Goal: Task Accomplishment & Management: Use online tool/utility

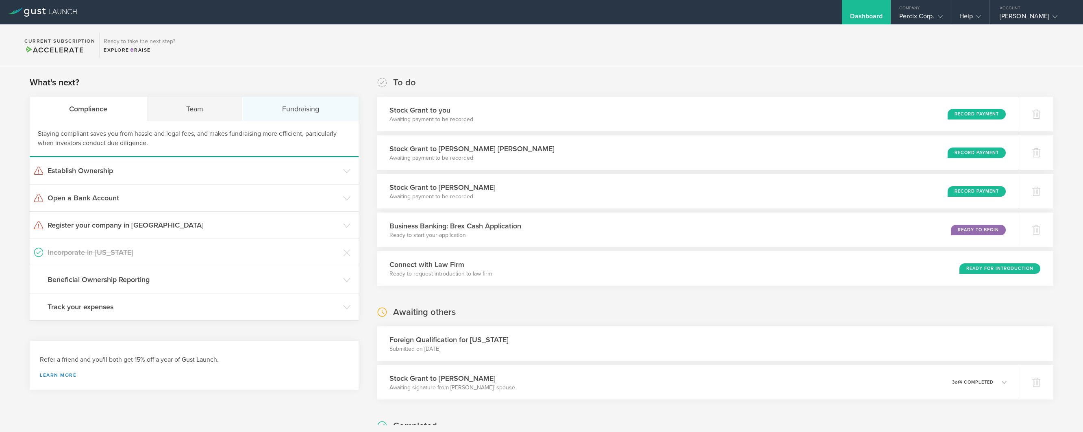
click at [277, 109] on div "Fundraising" at bounding box center [300, 109] width 115 height 24
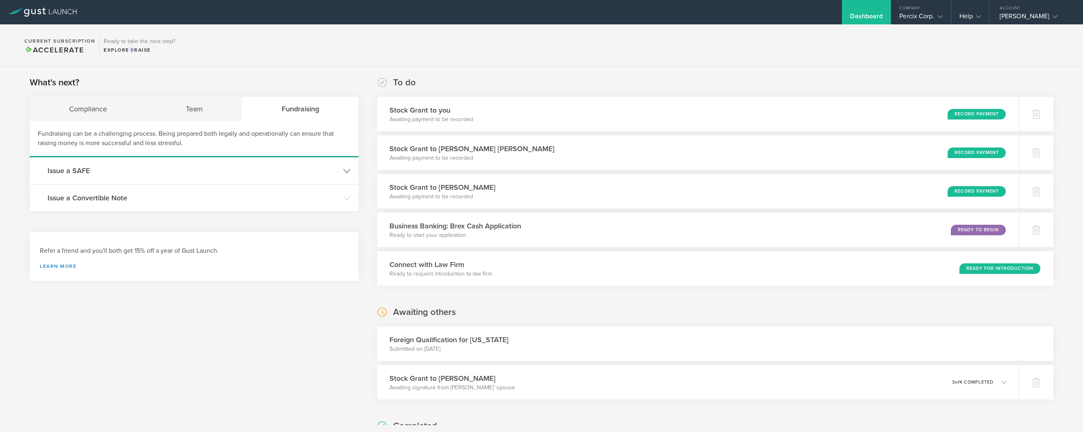
click at [84, 172] on h3 "Issue a SAFE" at bounding box center [194, 170] width 292 height 11
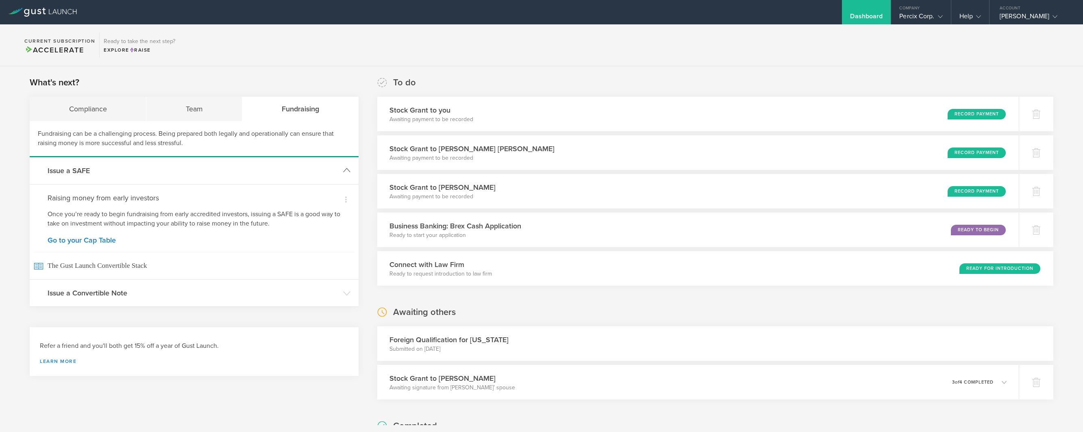
click at [68, 171] on h3 "Issue a SAFE" at bounding box center [194, 170] width 292 height 11
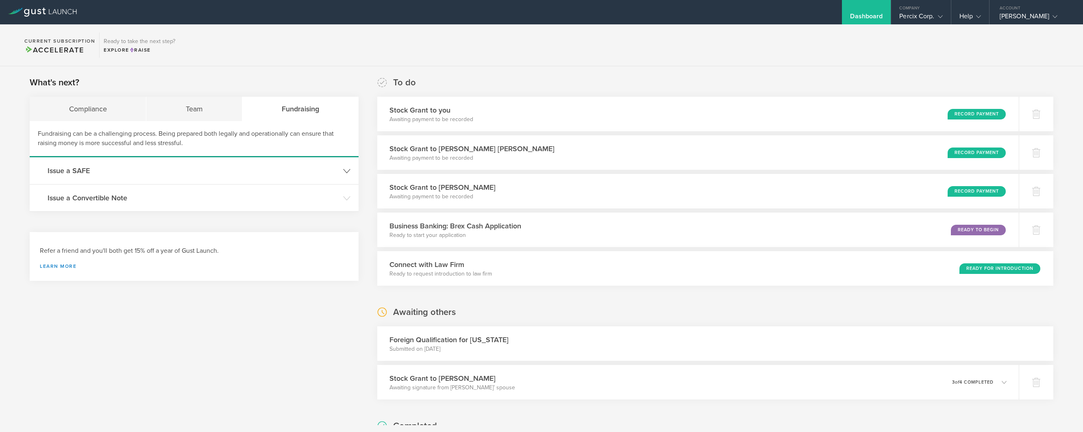
click at [67, 170] on h3 "Issue a SAFE" at bounding box center [194, 170] width 292 height 11
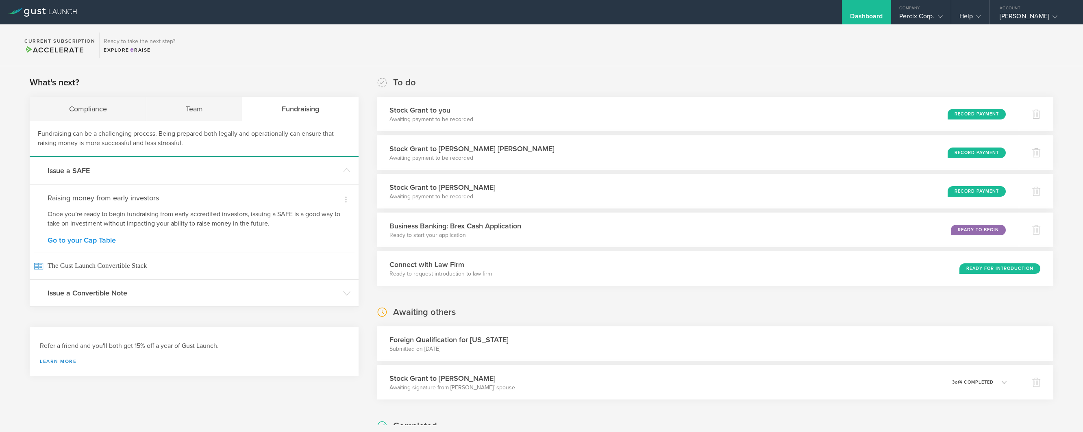
click at [83, 239] on link "Go to your Cap Table" at bounding box center [194, 240] width 293 height 7
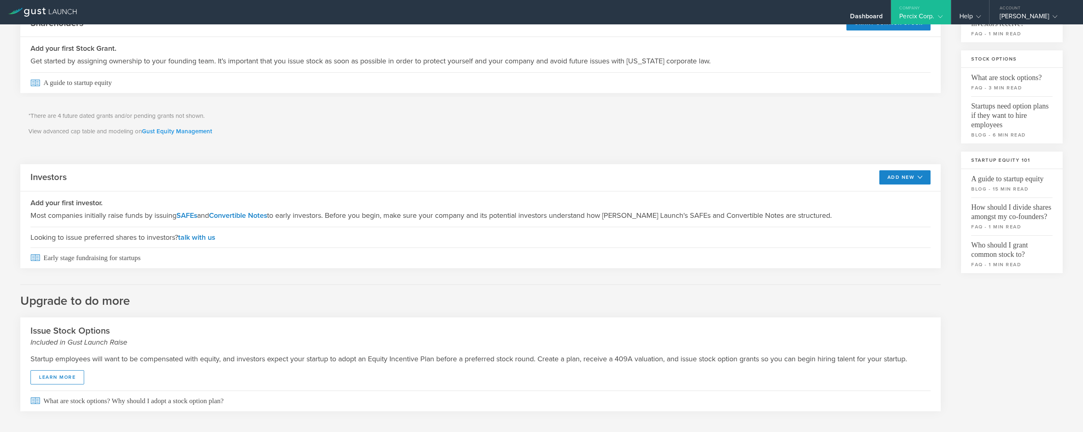
scroll to position [151, 0]
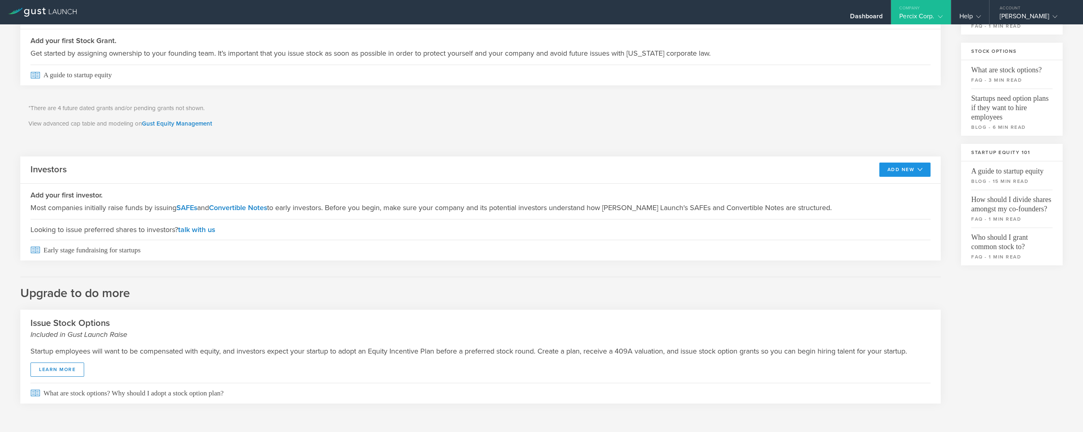
click at [897, 171] on button "Add New" at bounding box center [906, 170] width 52 height 14
click at [873, 186] on li "SAFE" at bounding box center [898, 188] width 59 height 16
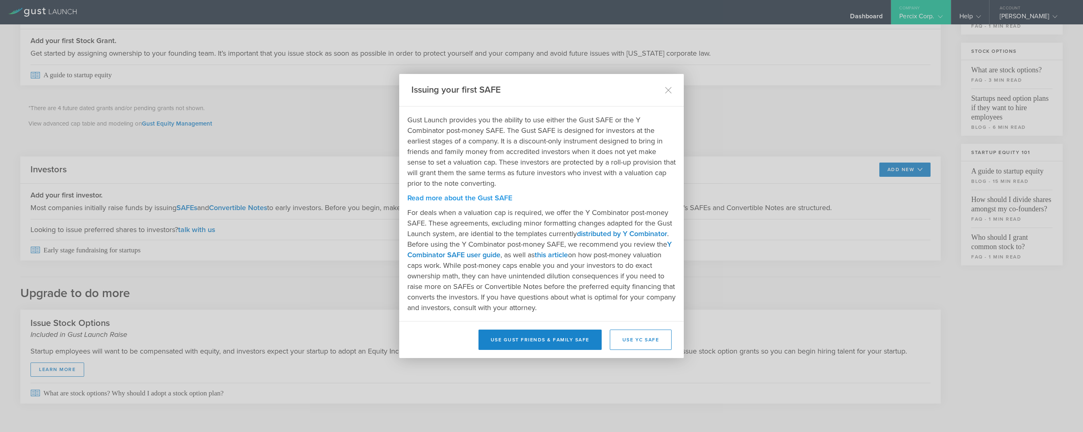
click at [498, 197] on link "Read more about the Gust SAFE" at bounding box center [459, 198] width 105 height 9
click at [663, 90] on div "Issuing your first SAFE" at bounding box center [541, 90] width 285 height 33
click at [448, 197] on link "Read more about the Gust SAFE" at bounding box center [459, 198] width 105 height 9
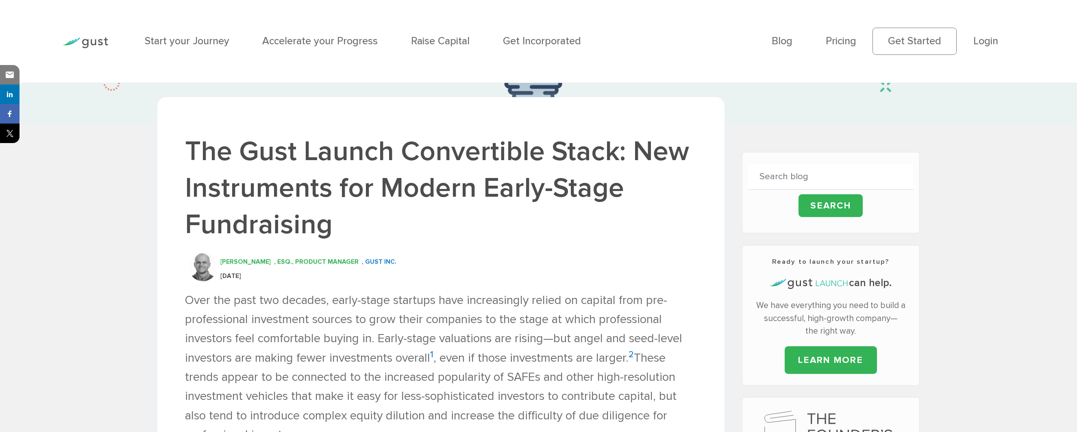
scroll to position [418, 0]
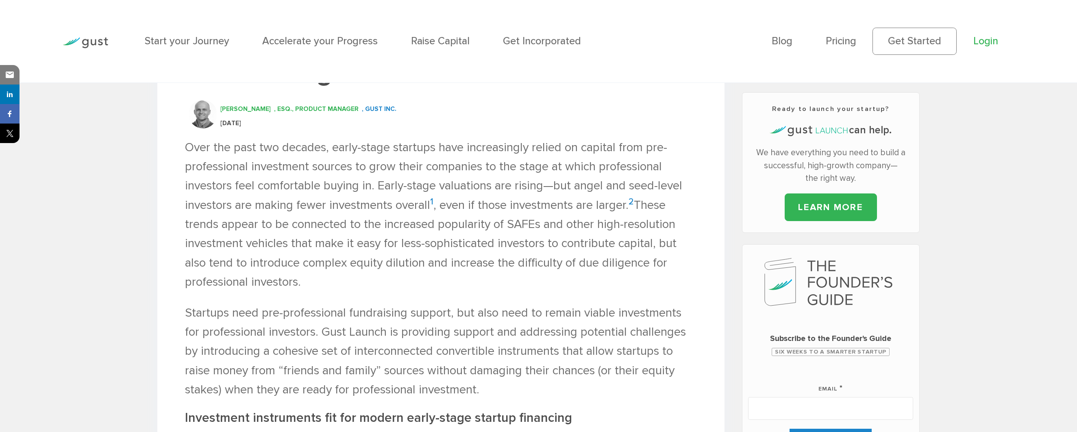
click at [986, 44] on link "Login" at bounding box center [985, 41] width 25 height 12
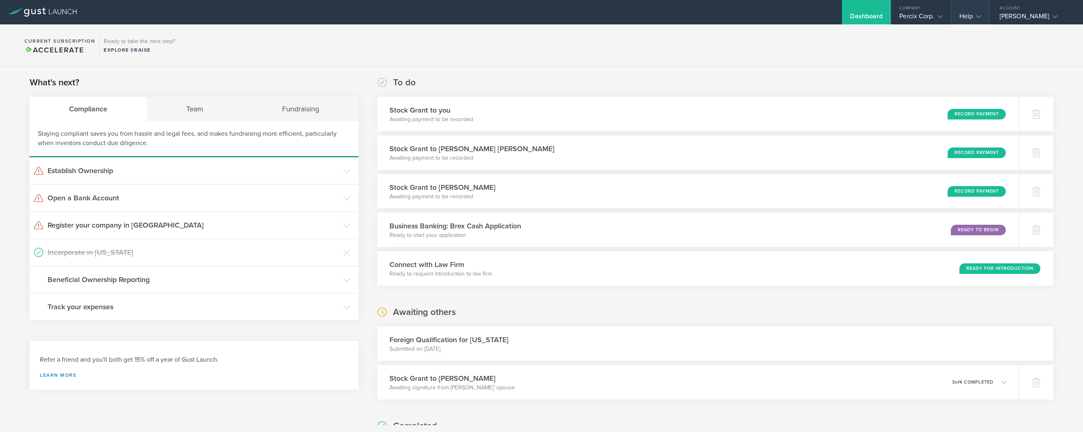
click at [960, 17] on div "Help" at bounding box center [971, 18] width 22 height 12
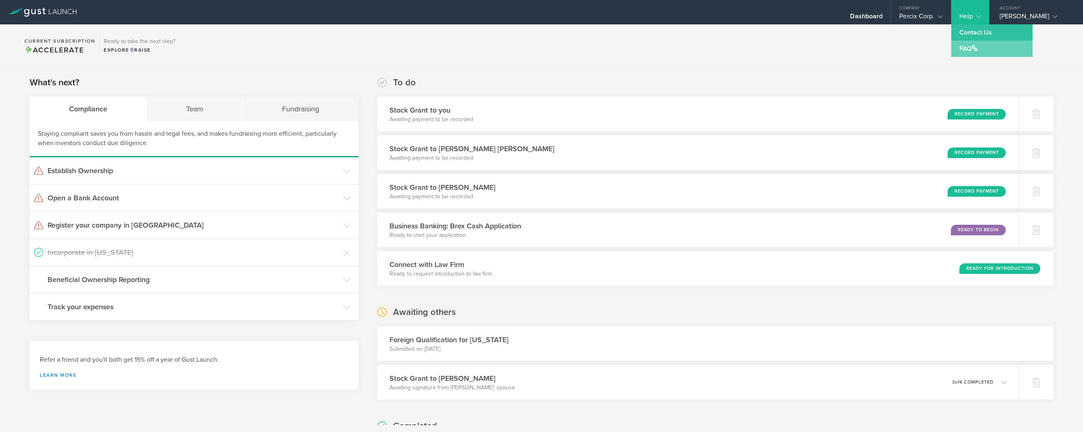
click at [960, 54] on link "FAQ" at bounding box center [991, 49] width 81 height 16
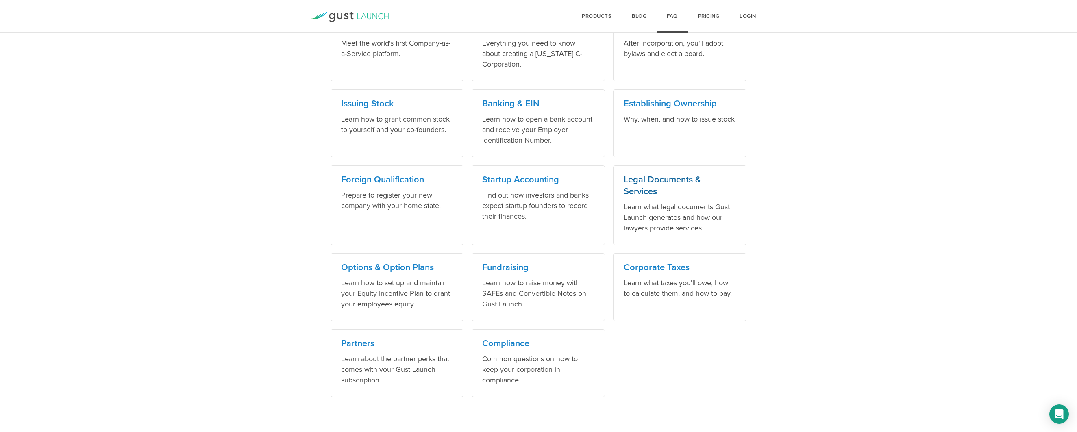
scroll to position [421, 0]
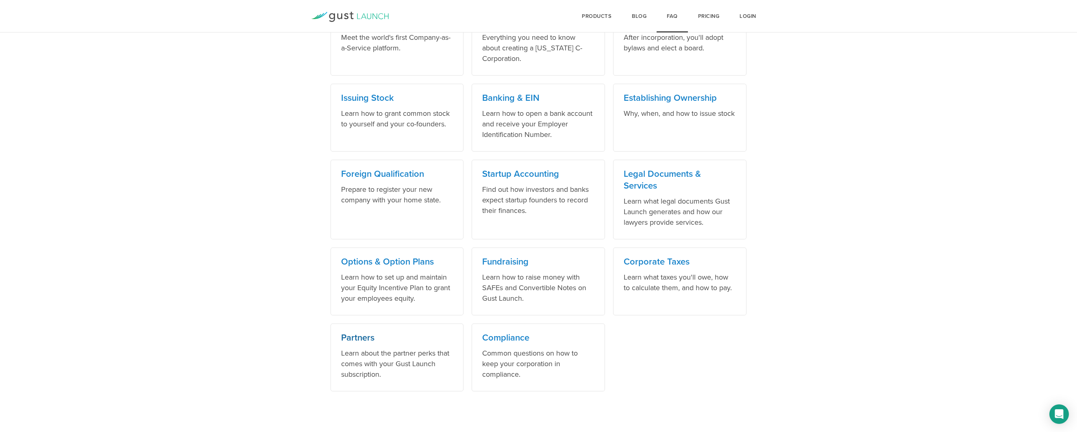
click at [360, 337] on h3 "Partners" at bounding box center [397, 338] width 112 height 12
click at [742, 18] on link "Login" at bounding box center [747, 16] width 37 height 33
click at [749, 15] on link "Login" at bounding box center [747, 16] width 37 height 33
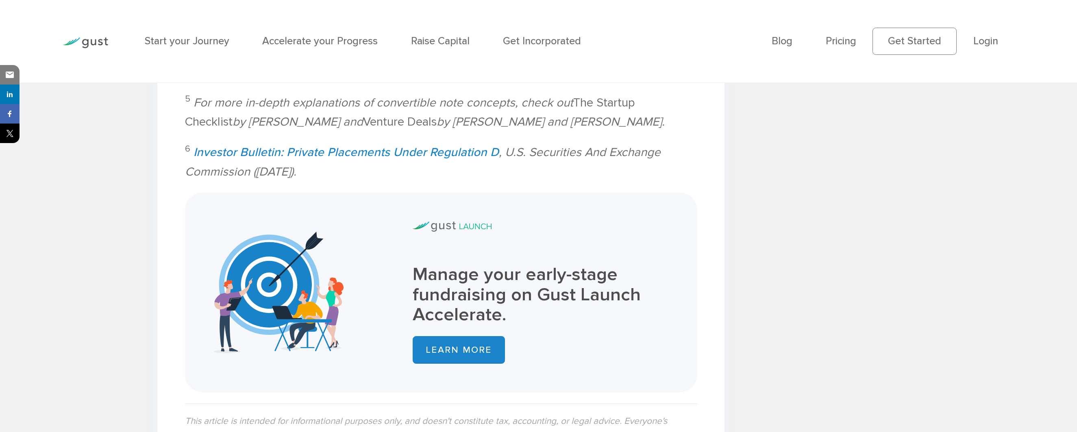
scroll to position [4111, 0]
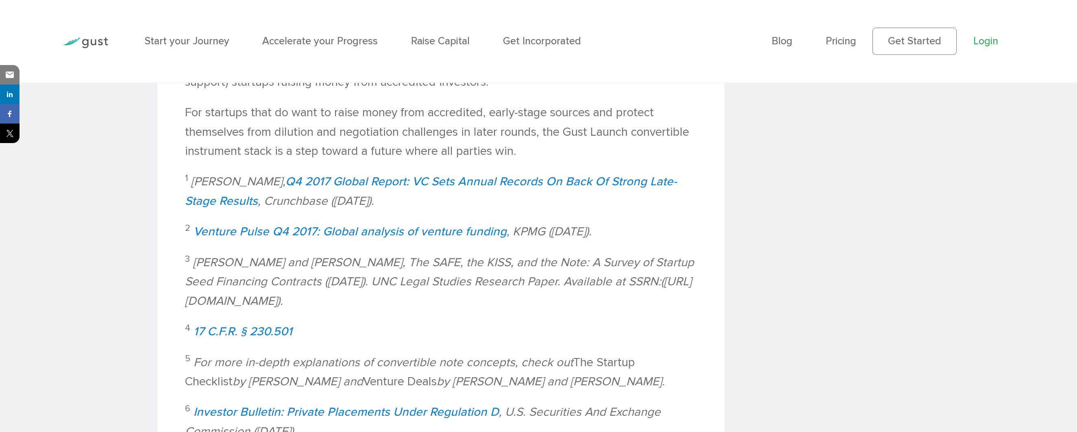
click at [979, 39] on link "Login" at bounding box center [985, 41] width 25 height 12
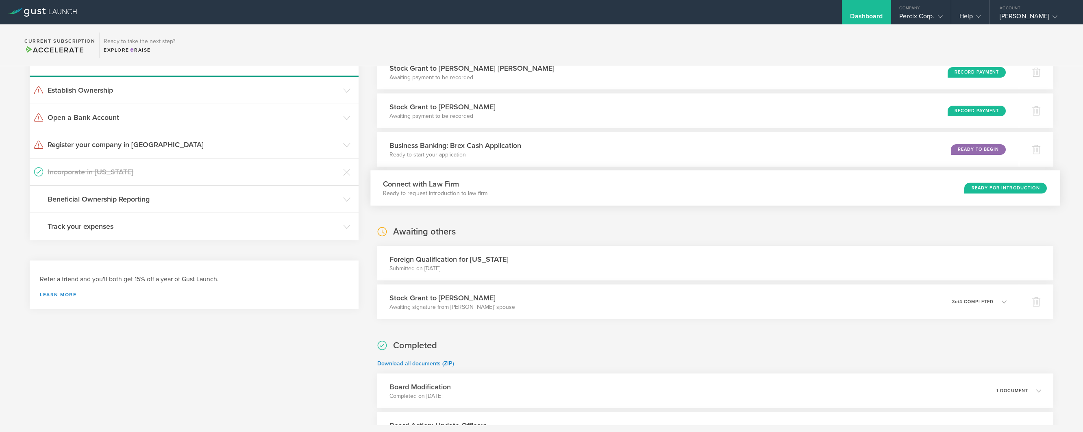
scroll to position [81, 0]
click at [475, 306] on p "Awaiting signature from Brian Timothy Blevins’ spouse" at bounding box center [447, 307] width 128 height 8
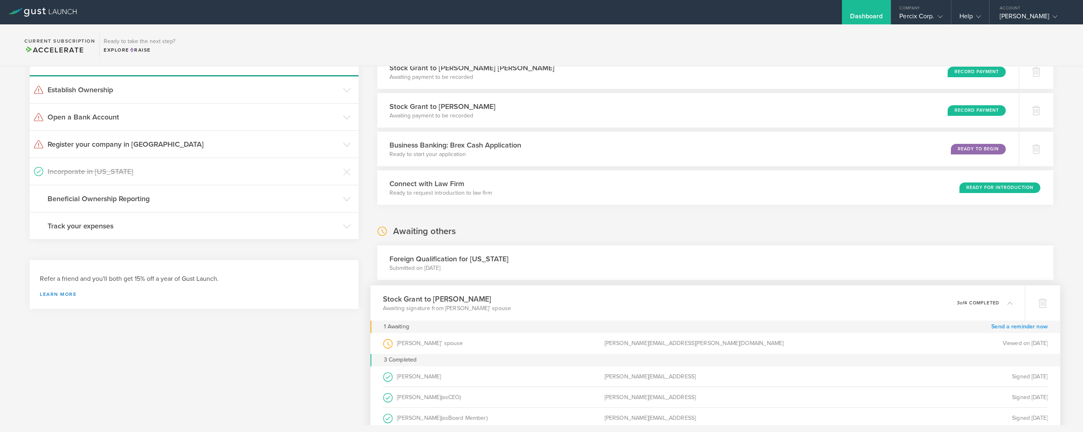
click at [1004, 327] on link "Send a reminder now" at bounding box center [1019, 327] width 57 height 13
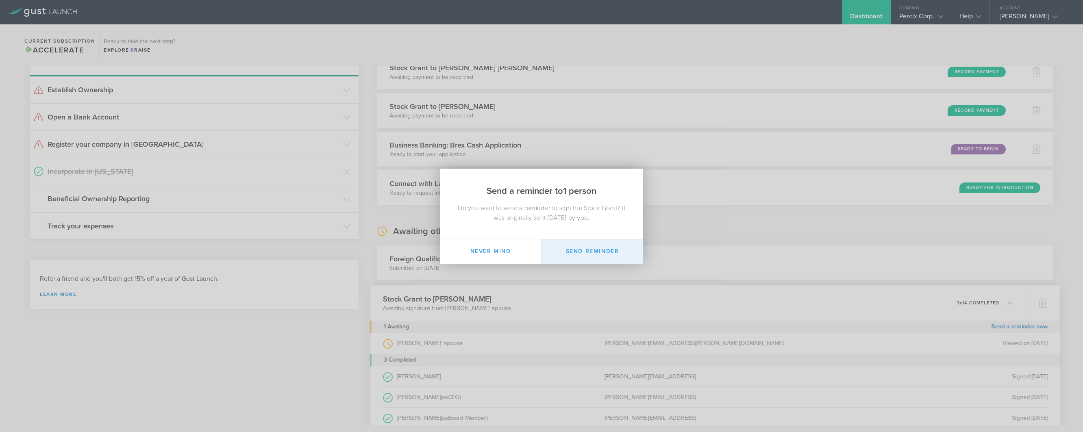
click at [591, 247] on button "Send Reminder" at bounding box center [593, 251] width 102 height 24
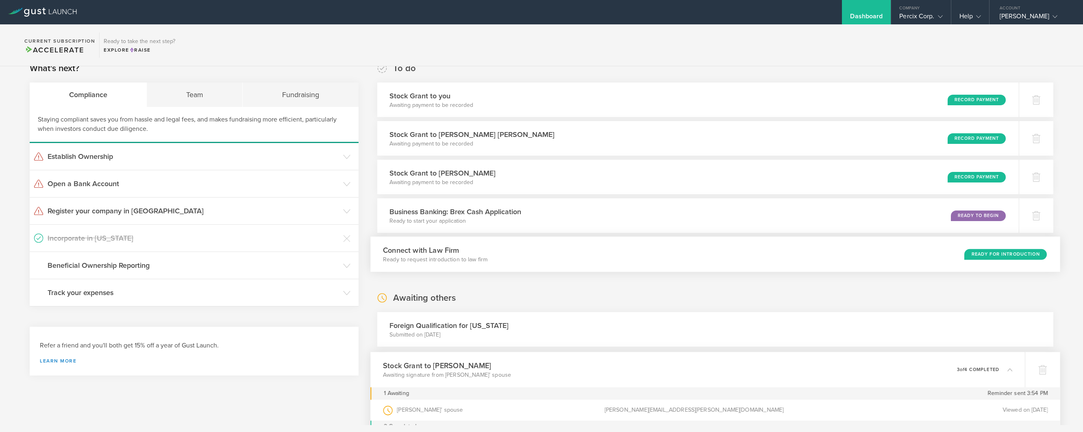
scroll to position [0, 0]
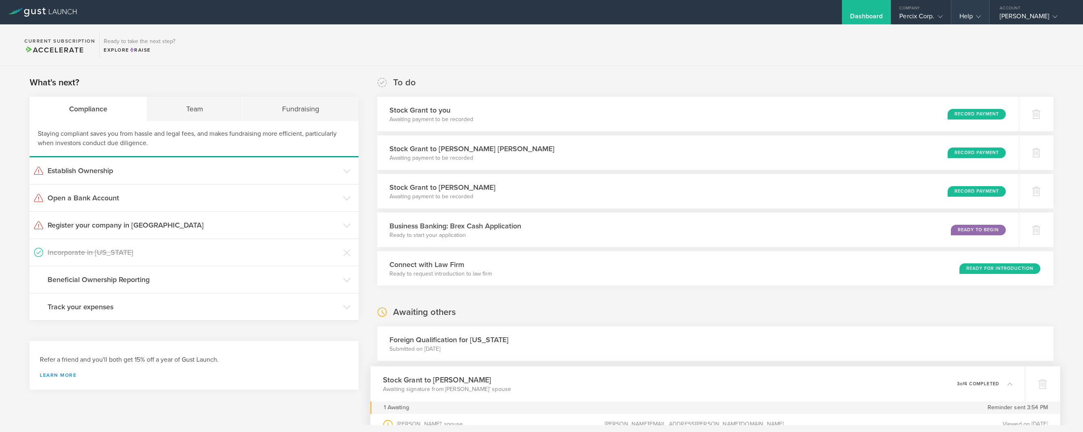
click at [959, 11] on div "Help" at bounding box center [970, 12] width 38 height 24
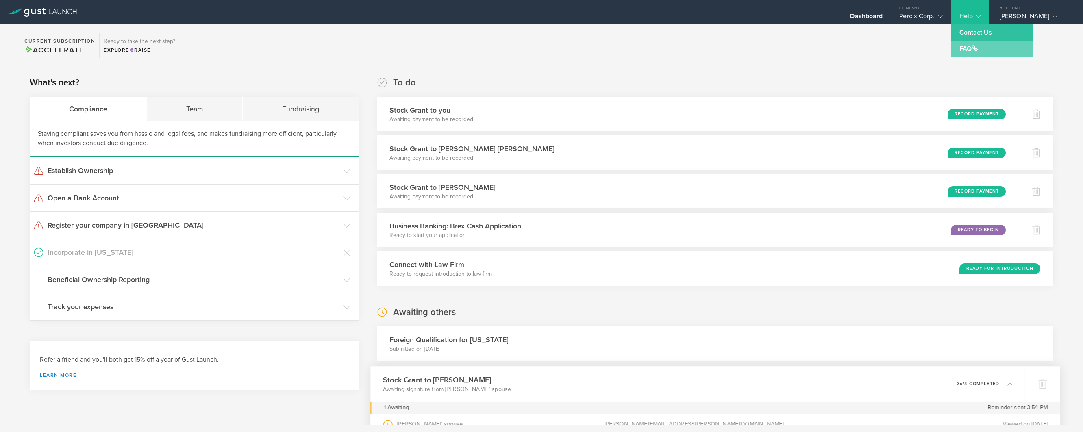
click at [960, 45] on link "FAQ" at bounding box center [991, 49] width 81 height 16
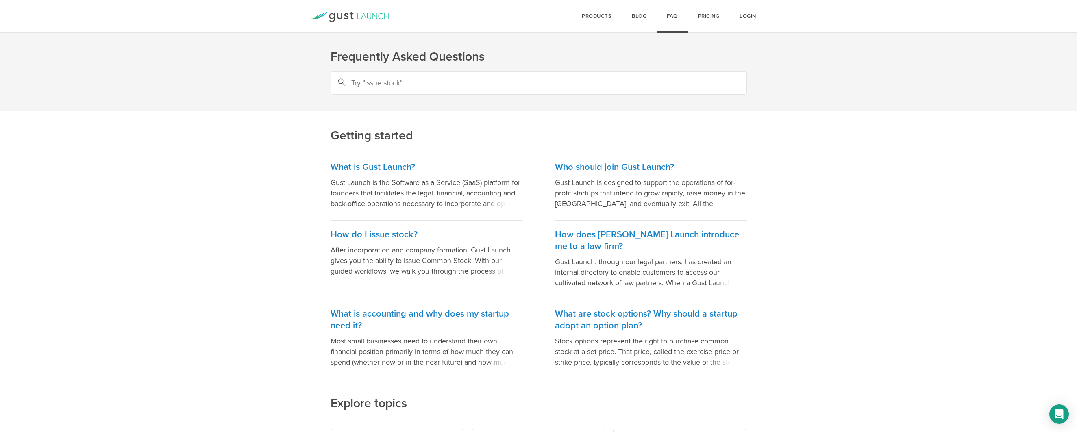
click at [412, 85] on input "text" at bounding box center [539, 83] width 416 height 24
type input "safe template"
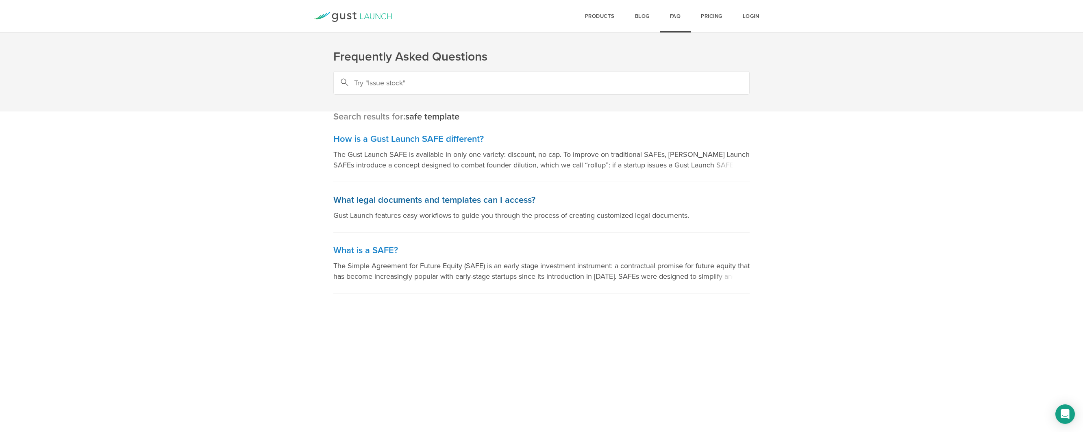
click at [449, 200] on h3 "What legal documents and templates can I access?" at bounding box center [541, 200] width 416 height 12
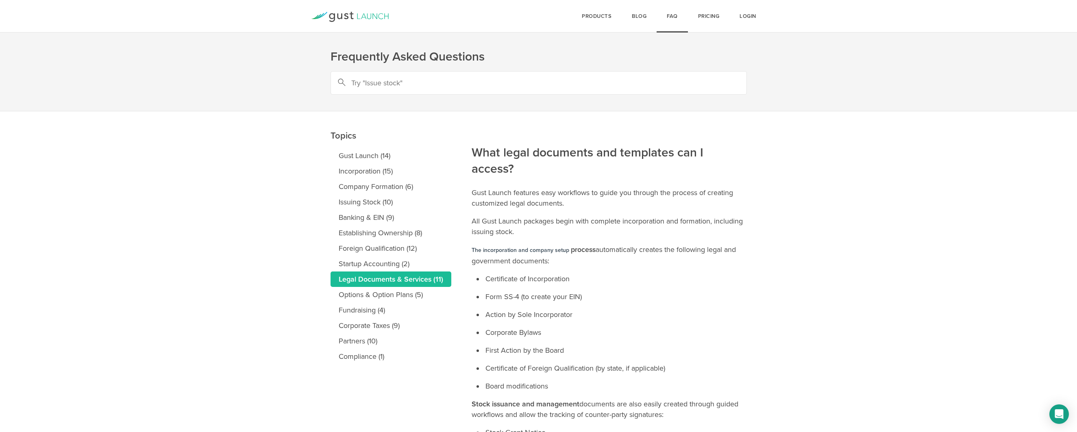
click at [421, 279] on link "Legal Documents & Services (11)" at bounding box center [391, 279] width 121 height 15
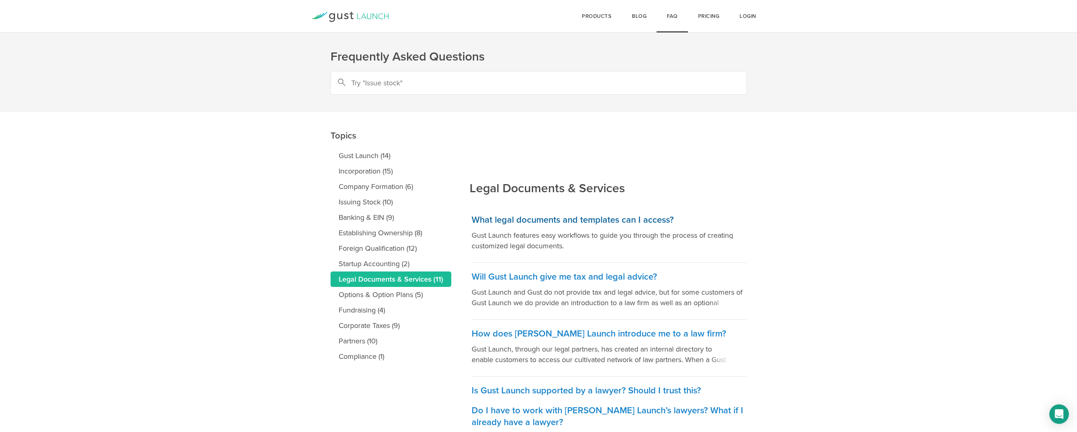
click at [553, 220] on h3 "What legal documents and templates can I access?" at bounding box center [609, 220] width 275 height 12
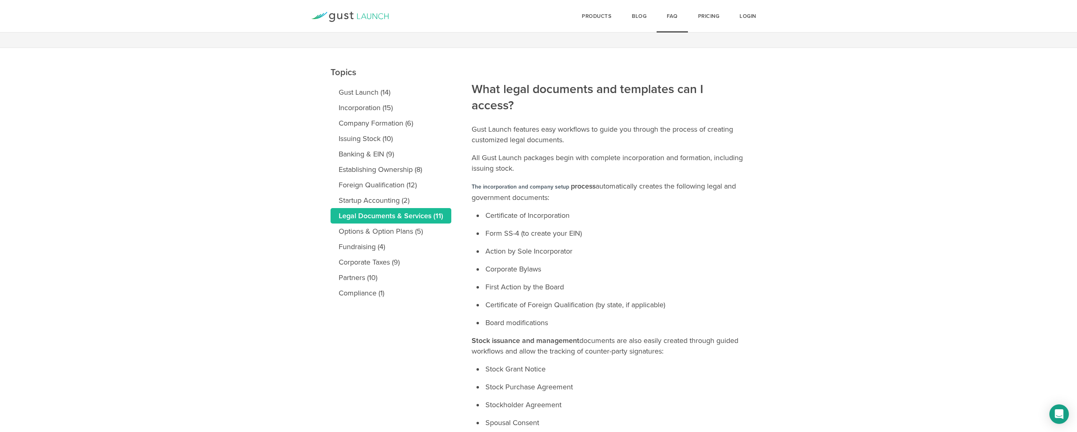
scroll to position [55, 0]
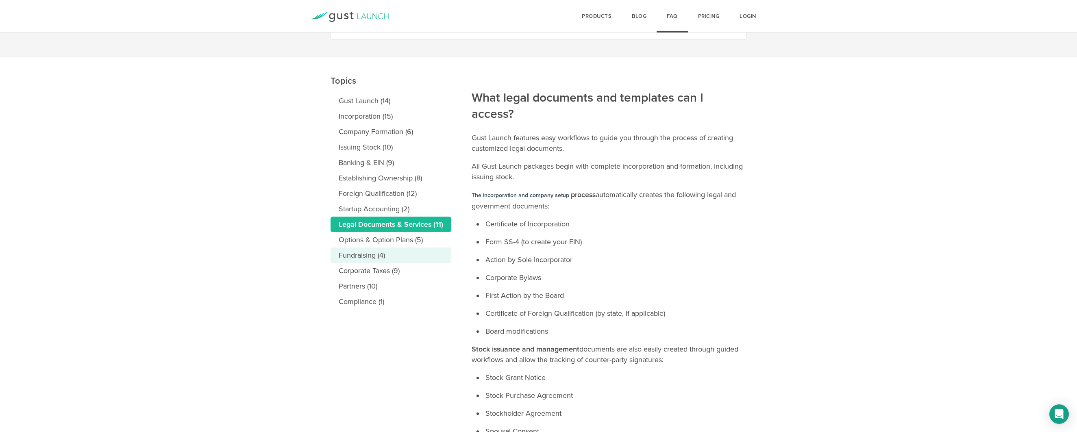
click at [351, 261] on link "Fundraising (4)" at bounding box center [391, 255] width 121 height 15
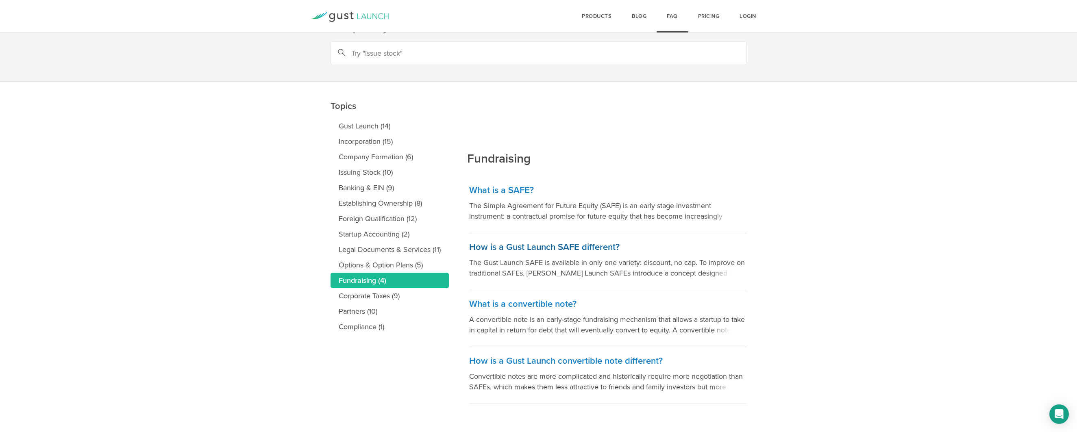
scroll to position [34, 0]
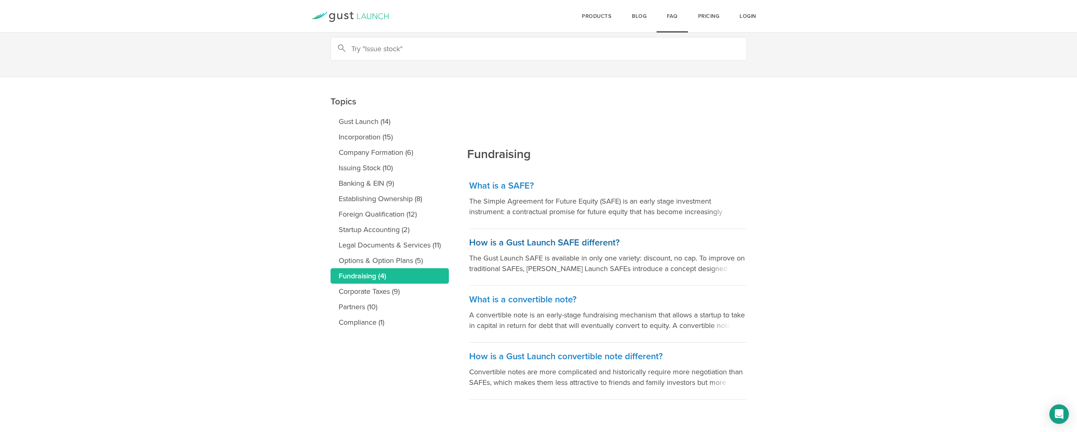
click at [520, 242] on h3 "How is a Gust Launch SAFE different?" at bounding box center [608, 243] width 278 height 12
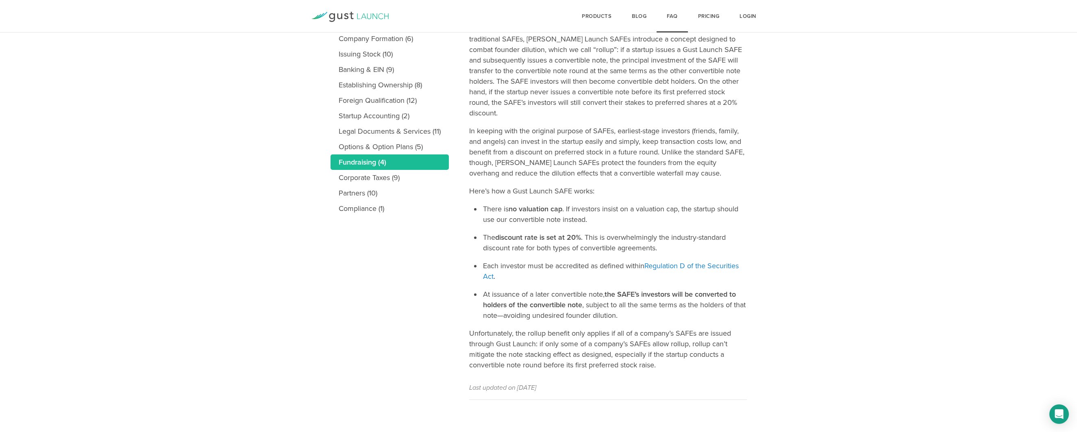
scroll to position [148, 0]
click at [363, 143] on link "Options & Option Plans (5)" at bounding box center [390, 146] width 118 height 15
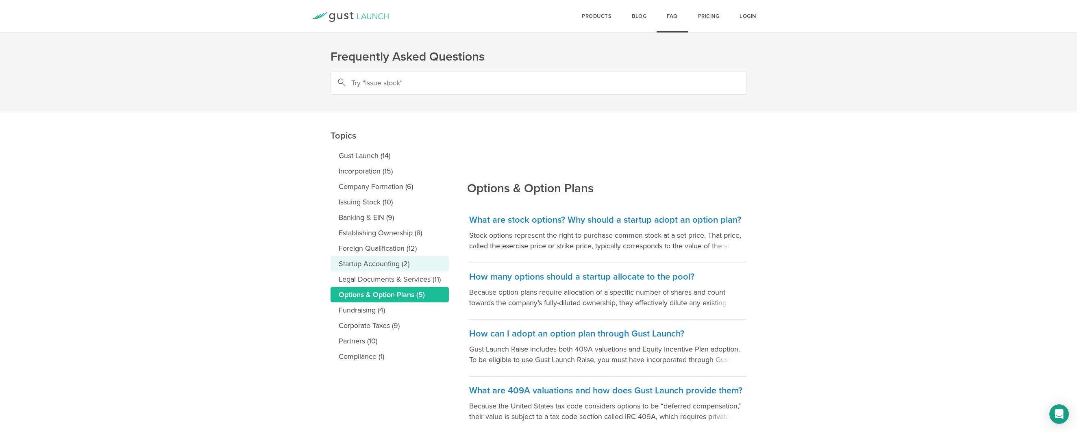
click at [385, 263] on link "Startup Accounting (2)" at bounding box center [390, 263] width 118 height 15
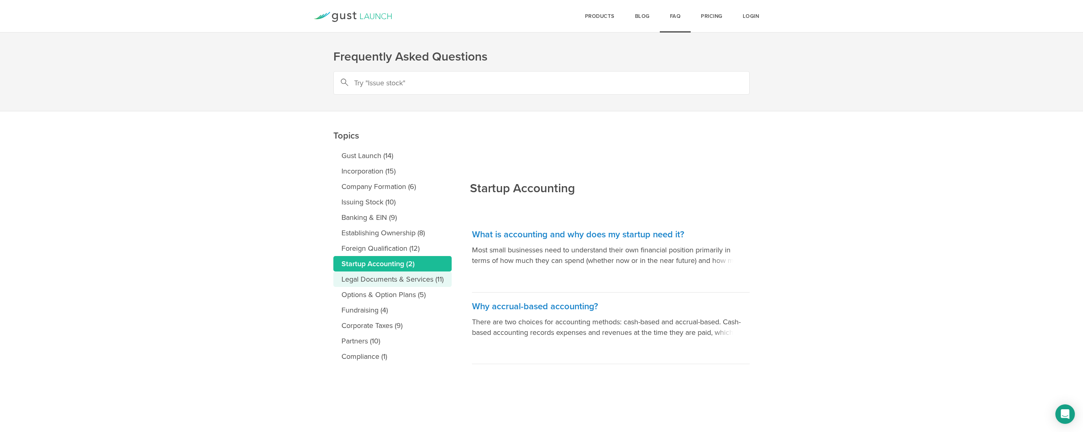
click at [387, 280] on link "Legal Documents & Services (11)" at bounding box center [392, 279] width 118 height 15
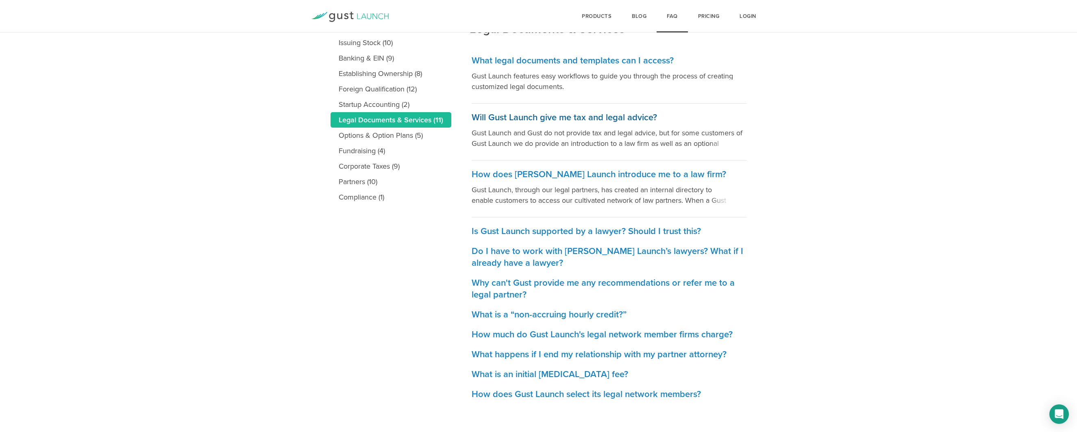
scroll to position [160, 0]
click at [357, 135] on link "Options & Option Plans (5)" at bounding box center [391, 134] width 121 height 15
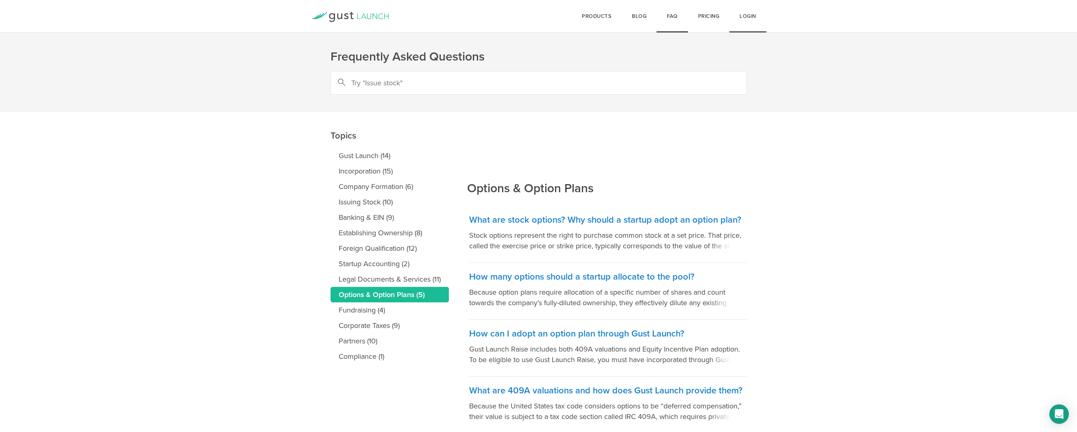
click at [746, 18] on link "Login" at bounding box center [747, 16] width 37 height 33
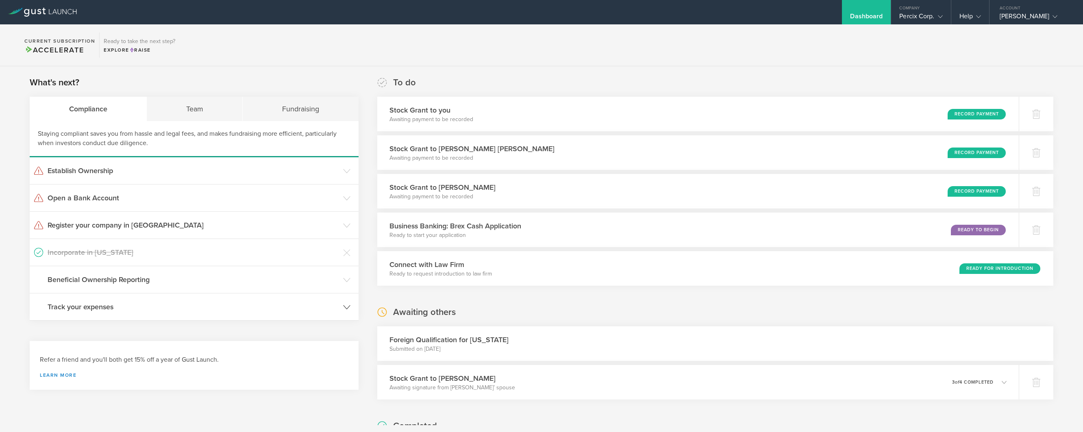
click at [90, 308] on h3 "Track your expenses" at bounding box center [194, 307] width 292 height 11
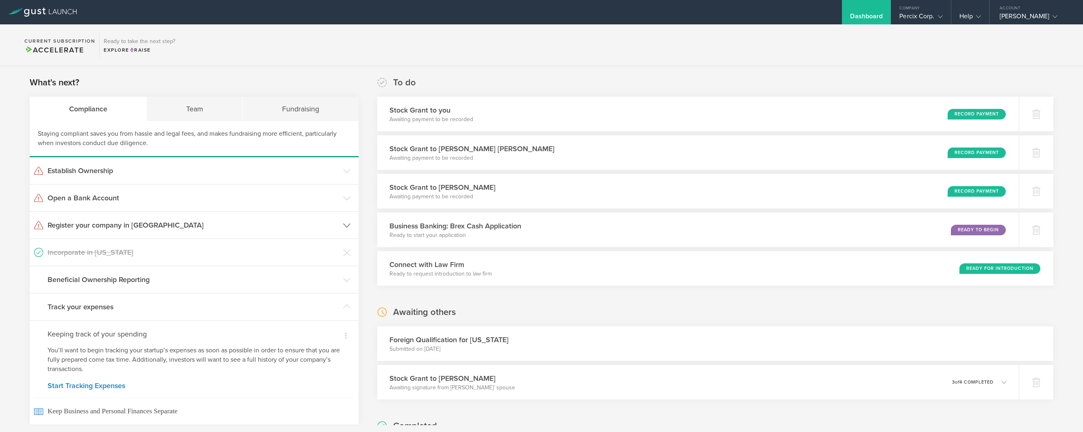
click at [99, 225] on h3 "Register your company in OR" at bounding box center [194, 225] width 292 height 11
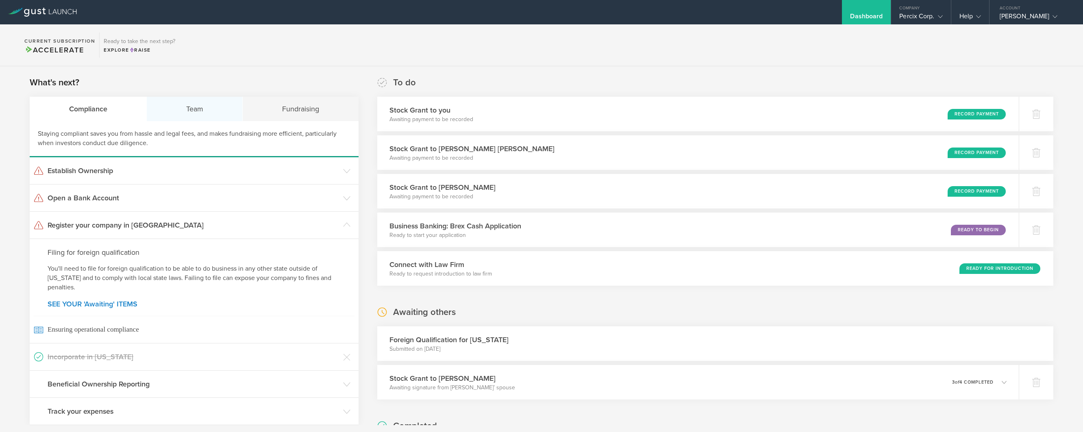
click at [198, 106] on div "Team" at bounding box center [195, 109] width 96 height 24
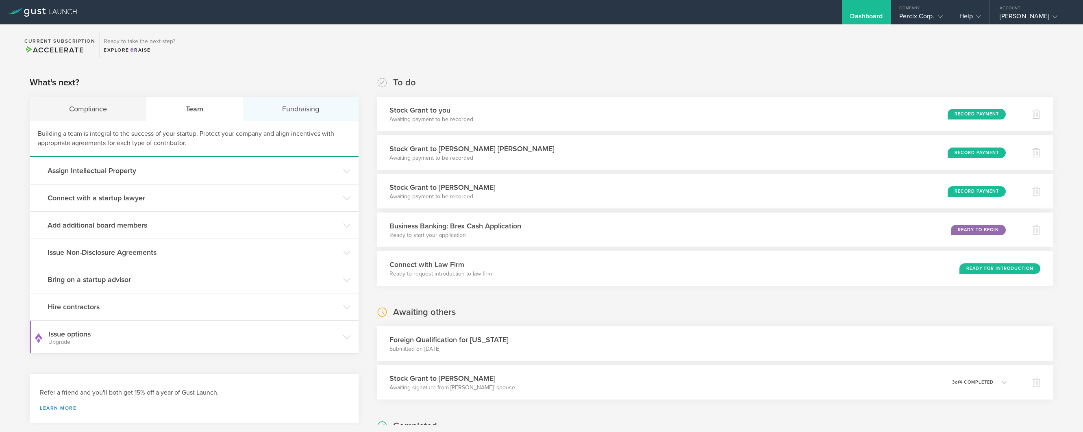
click at [308, 115] on div "Fundraising" at bounding box center [300, 109] width 115 height 24
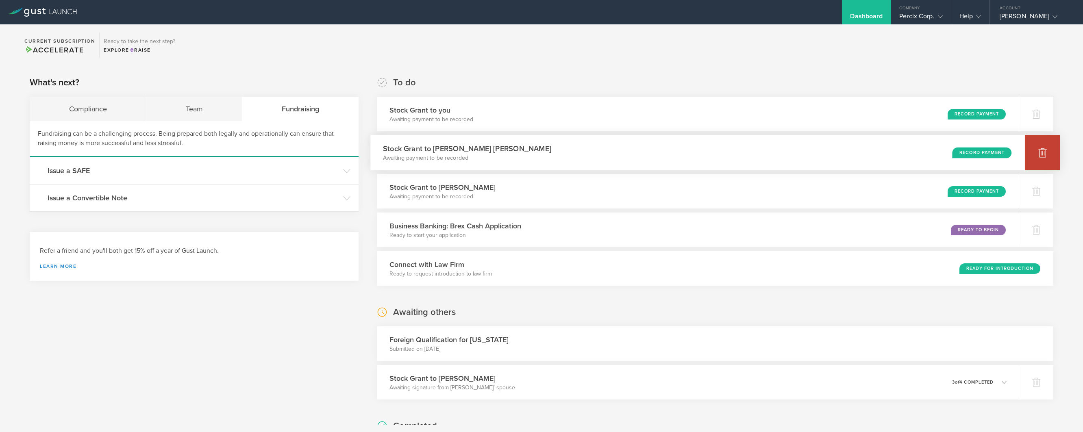
click at [1038, 155] on icon at bounding box center [1043, 153] width 10 height 10
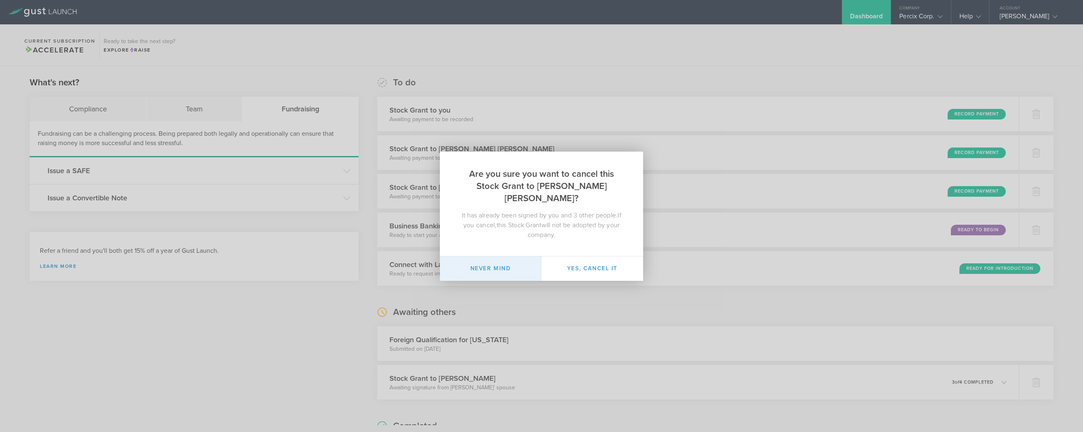
click at [496, 258] on button "Never mind" at bounding box center [491, 269] width 102 height 24
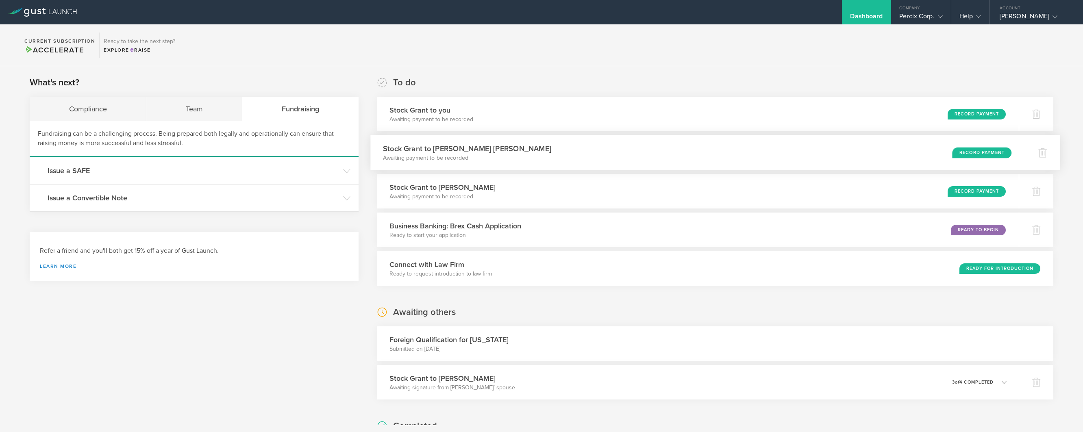
click at [454, 154] on p "Awaiting payment to be recorded" at bounding box center [467, 158] width 168 height 8
click at [1039, 152] on icon at bounding box center [1043, 153] width 9 height 8
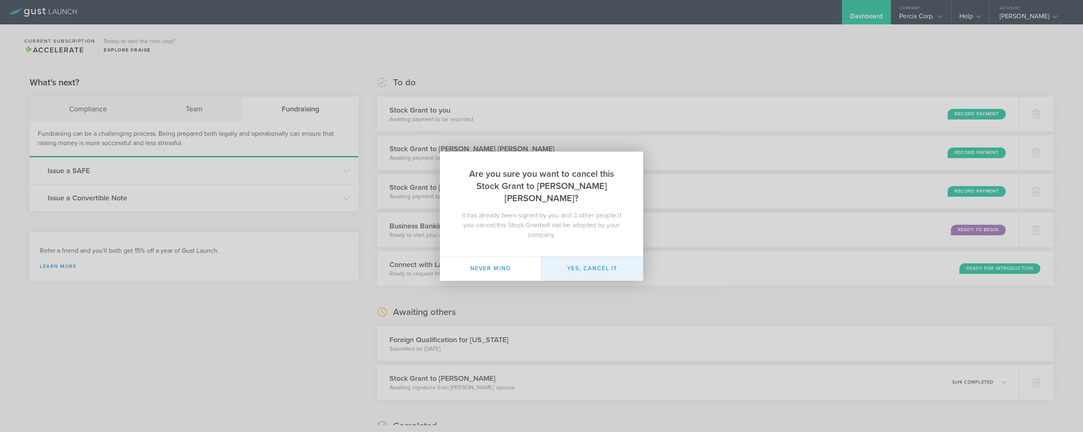
click at [596, 261] on button "Yes, cancel it" at bounding box center [593, 269] width 102 height 24
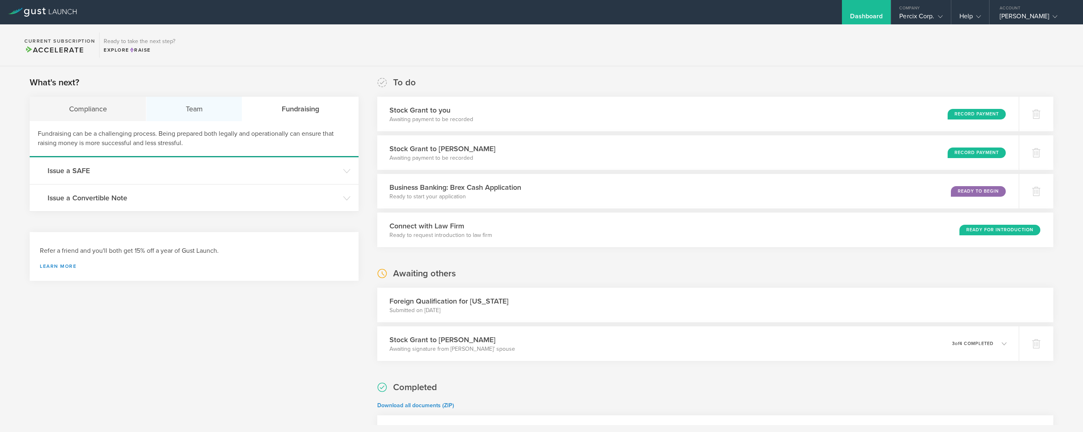
click at [185, 108] on div "Team" at bounding box center [194, 109] width 96 height 24
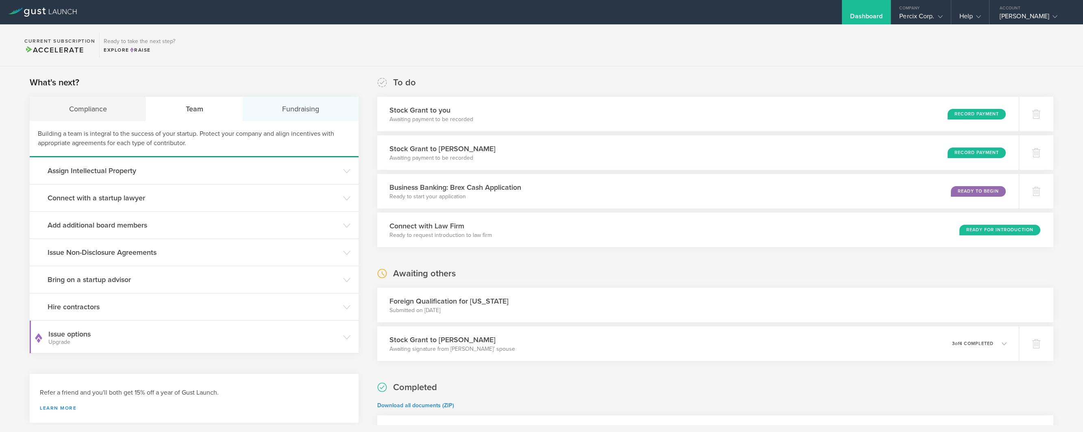
click at [307, 108] on div "Fundraising" at bounding box center [300, 109] width 115 height 24
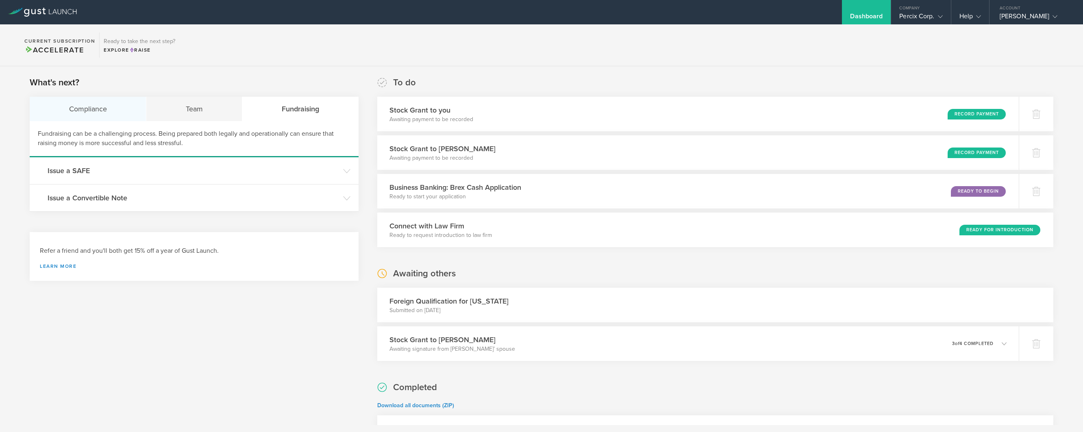
click at [100, 113] on div "Compliance" at bounding box center [88, 109] width 117 height 24
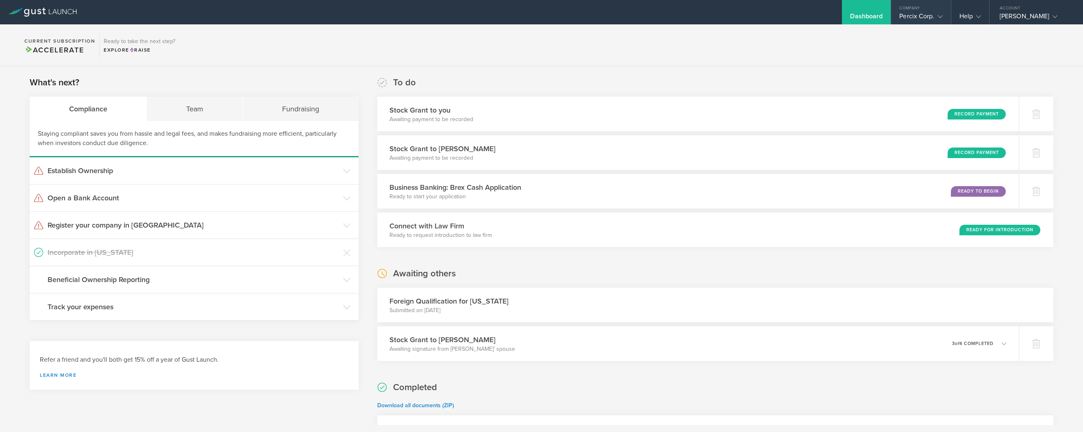
click at [921, 15] on div "Percix Corp." at bounding box center [920, 18] width 43 height 12
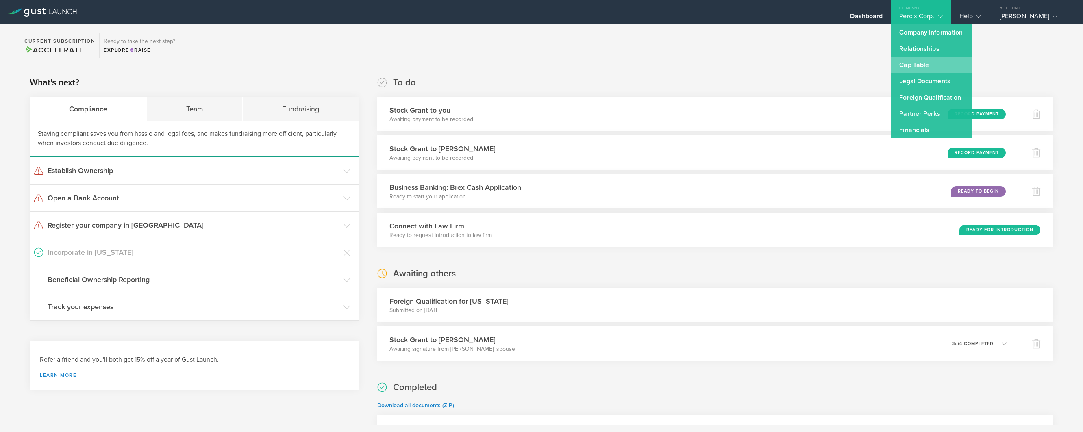
click at [905, 69] on link "Cap Table" at bounding box center [931, 65] width 81 height 16
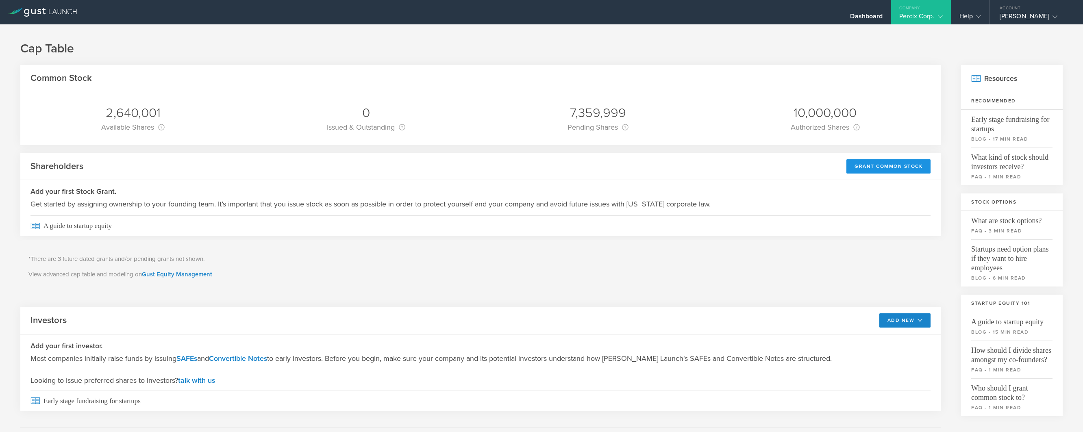
click at [872, 168] on div "Grant Common Stock" at bounding box center [889, 166] width 84 height 14
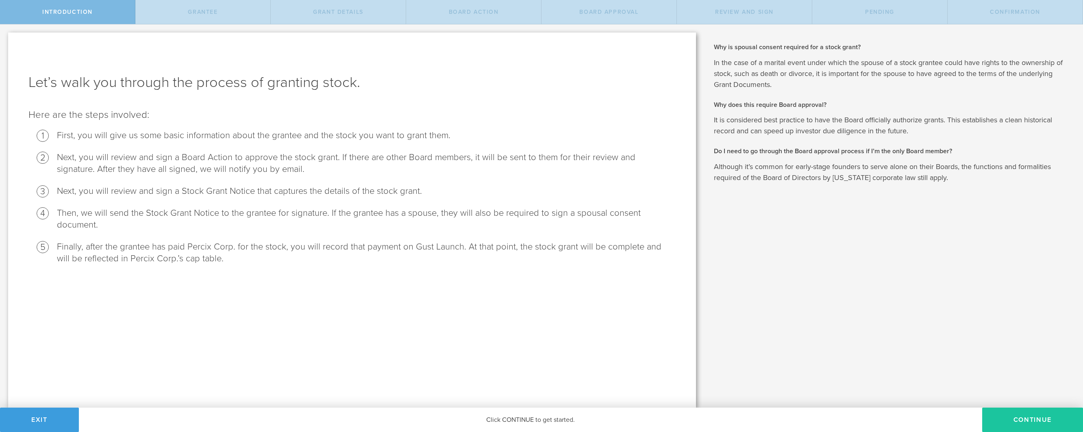
click at [1028, 421] on button "Continue" at bounding box center [1032, 420] width 101 height 24
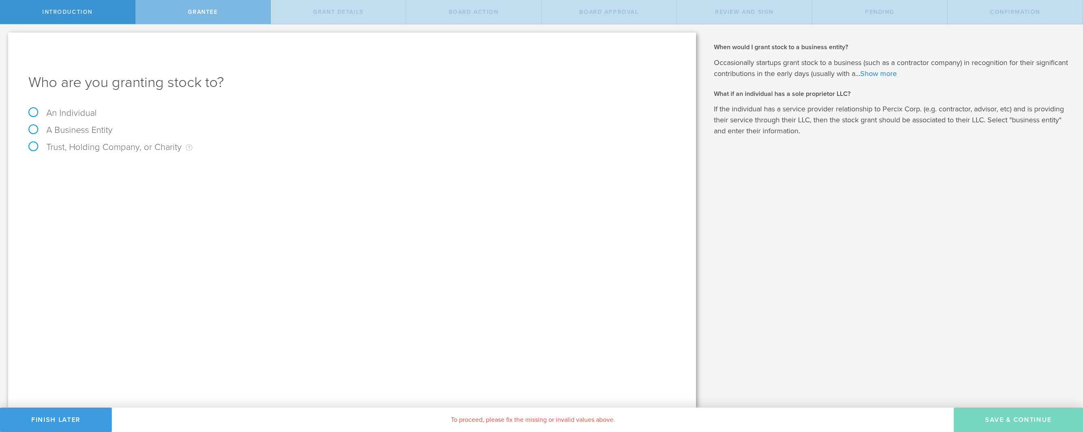
click at [36, 110] on label "An Individual" at bounding box center [62, 113] width 68 height 11
click at [5, 37] on input "An Individual" at bounding box center [2, 30] width 5 height 13
radio input "true"
click at [97, 168] on input "text" at bounding box center [382, 170] width 586 height 12
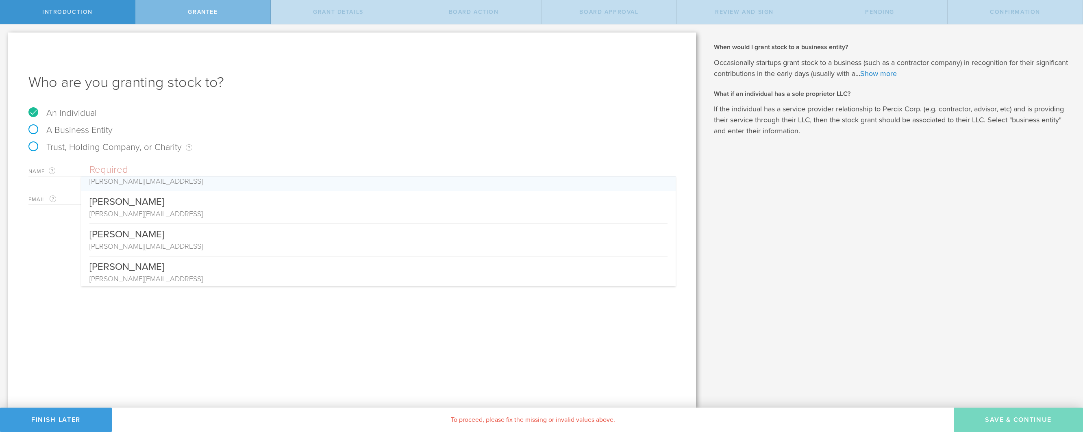
scroll to position [52, 0]
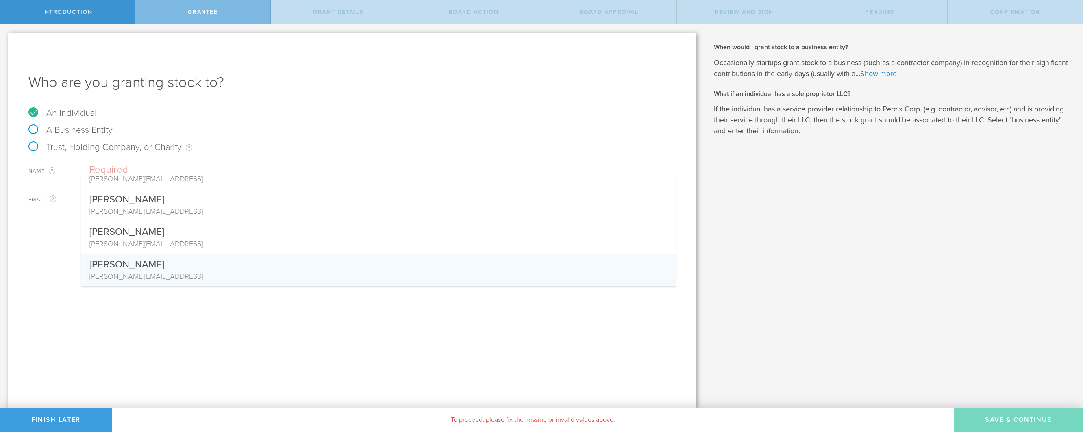
click at [181, 270] on div "[PERSON_NAME]" at bounding box center [378, 262] width 578 height 17
type input "[PERSON_NAME]"
type input "[PERSON_NAME][EMAIL_ADDRESS]"
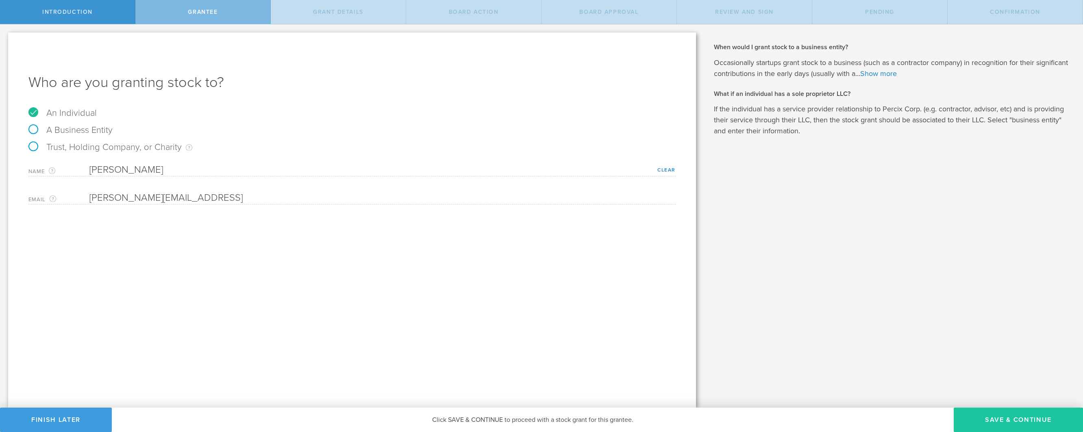
click at [995, 425] on button "Save & Continue" at bounding box center [1018, 420] width 129 height 24
type input "48"
type input "12"
select select "none"
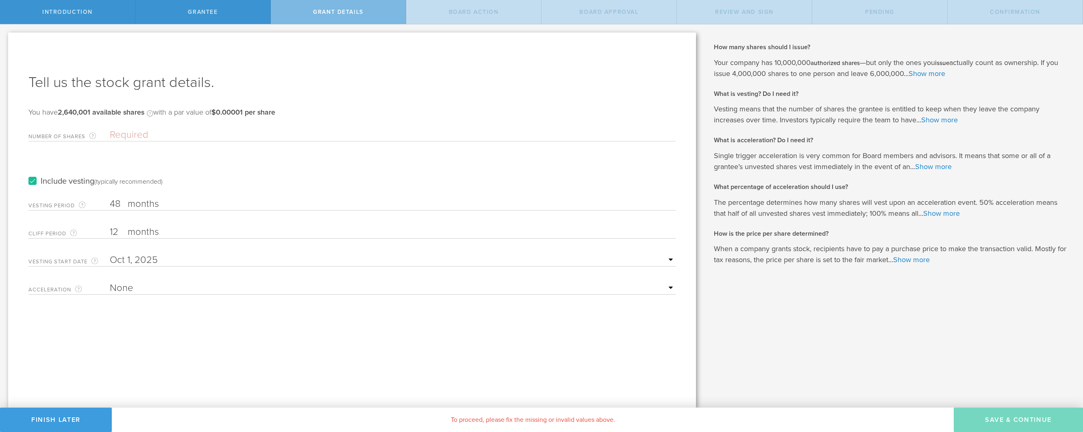
click at [119, 233] on input "12" at bounding box center [393, 232] width 566 height 12
type input "1"
type input "6"
click at [198, 319] on div "Tell us the stock grant details. You have 2,640,001 available shares Available …" at bounding box center [352, 220] width 688 height 375
drag, startPoint x: 67, startPoint y: 112, endPoint x: 92, endPoint y: 110, distance: 25.3
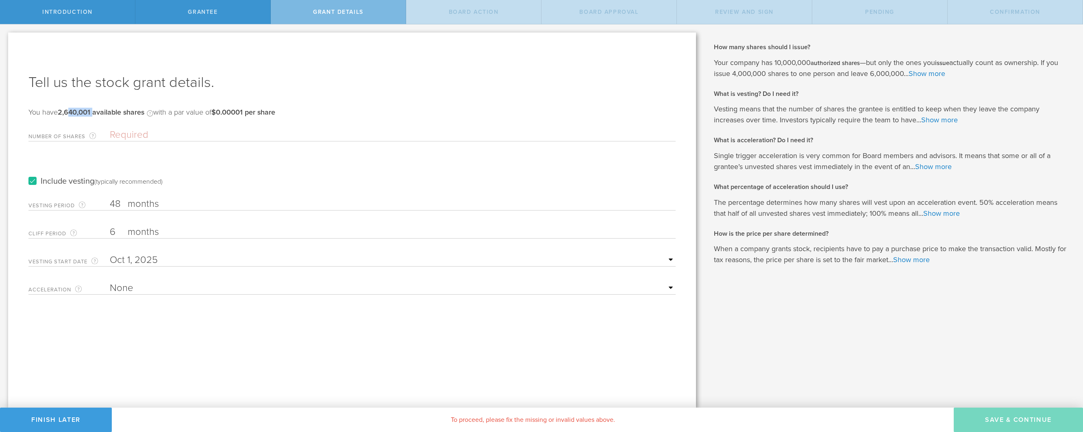
click at [92, 110] on b "2,640,001 available shares" at bounding box center [101, 112] width 87 height 9
copy b "640,001"
click at [126, 136] on input "Number of Shares The total amount of stock the company is granting to this reci…" at bounding box center [393, 135] width 566 height 12
paste input "640,001"
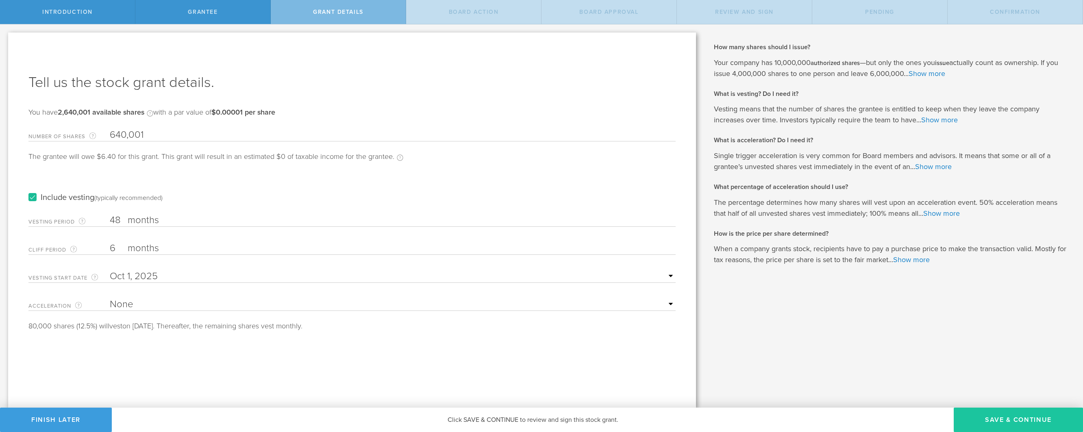
type input "640,001"
click at [997, 418] on button "Save & Continue" at bounding box center [1018, 420] width 129 height 24
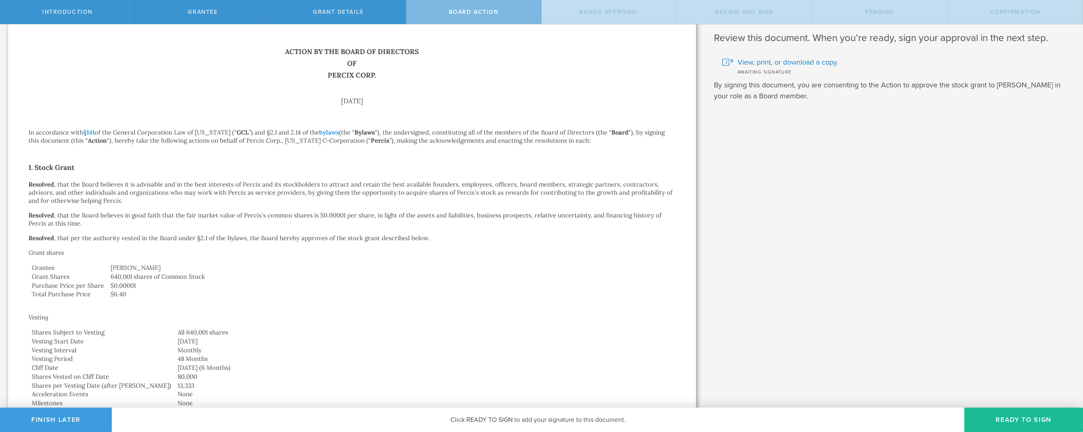
scroll to position [352, 0]
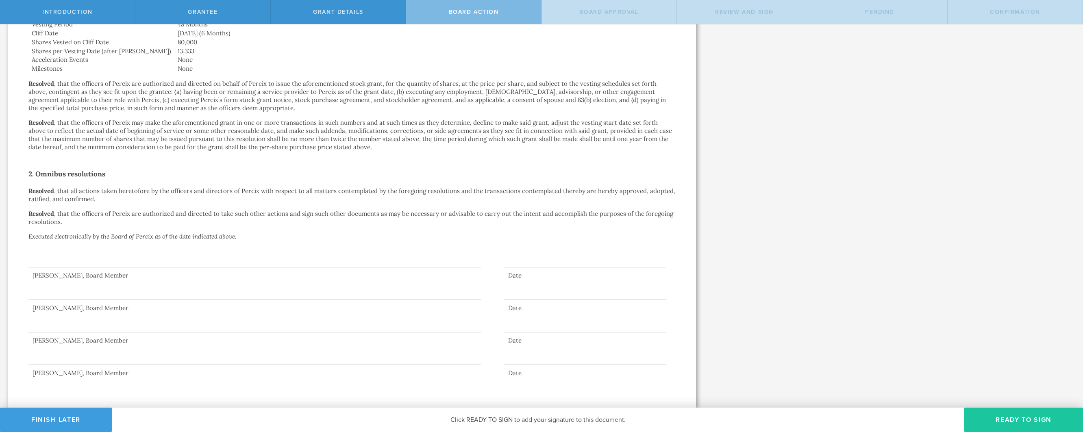
click at [1000, 420] on button "Ready to Sign" at bounding box center [1024, 420] width 119 height 24
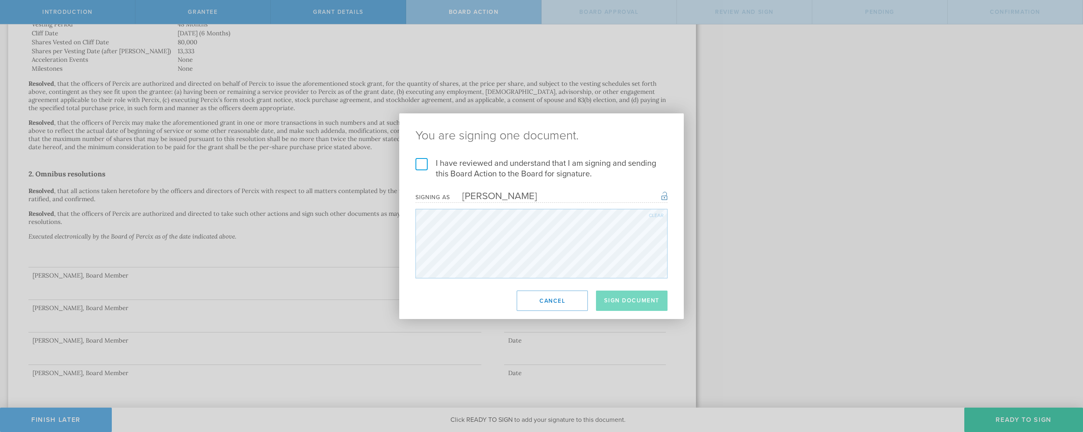
click at [419, 163] on label "I have reviewed and understand that I am signing and sending this Board Action …" at bounding box center [542, 168] width 252 height 21
click at [0, 0] on input "I have reviewed and understand that I am signing and sending this Board Action …" at bounding box center [0, 0] width 0 height 0
click at [628, 299] on button "Sign Document" at bounding box center [632, 301] width 72 height 20
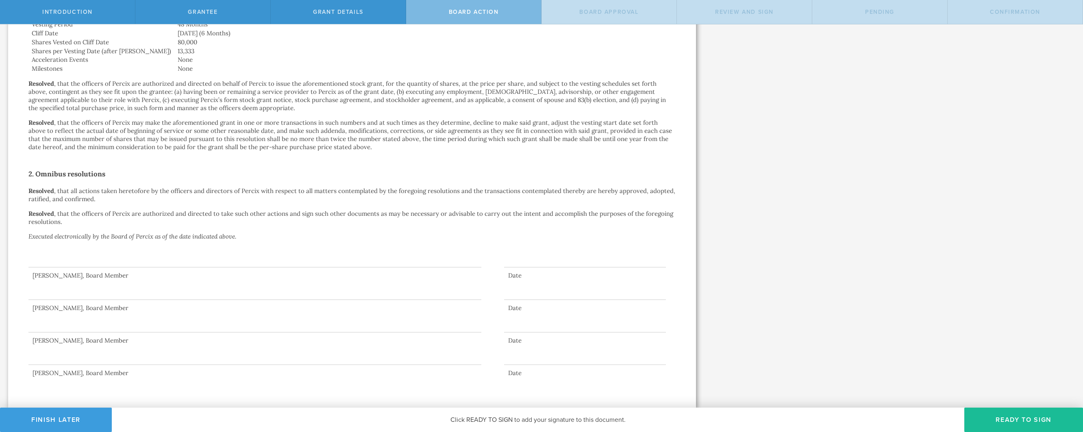
scroll to position [0, 0]
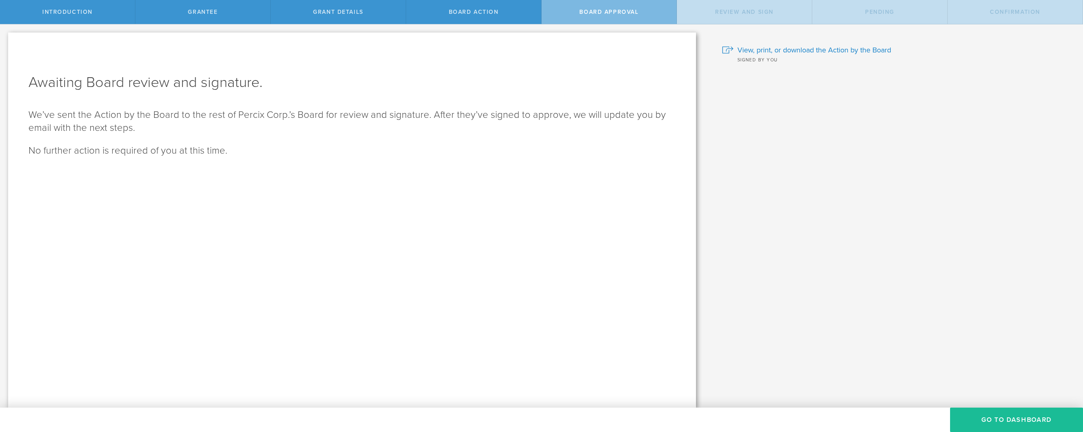
click at [760, 246] on div "Why is spousal consent required for a stock grant? In the case of a marital eve…" at bounding box center [893, 215] width 379 height 383
